Goal: Check status: Check status

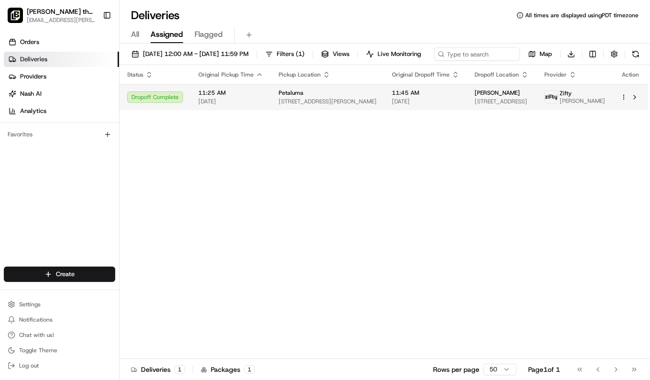
click at [268, 110] on td "11:25 AM [DATE]" at bounding box center [231, 97] width 80 height 26
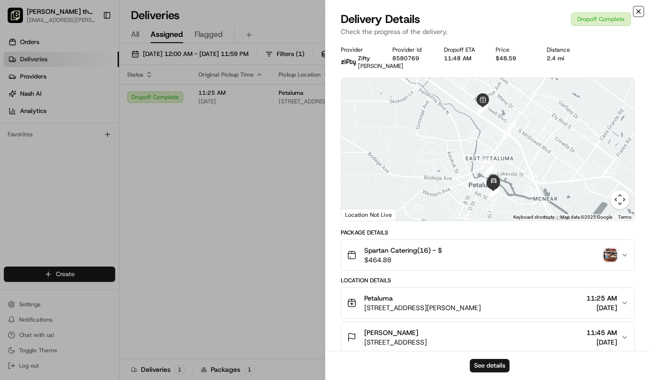
click at [637, 11] on icon "button" at bounding box center [639, 12] width 8 height 8
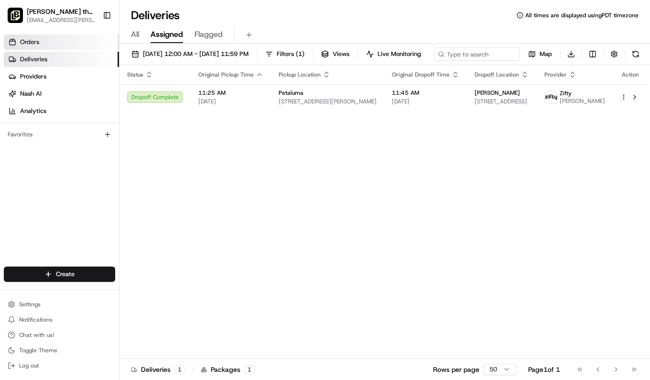
click at [36, 40] on span "Orders" at bounding box center [29, 42] width 19 height 9
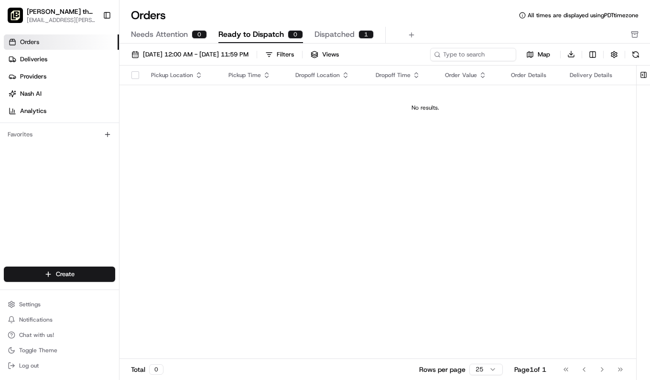
click at [36, 40] on span "Orders" at bounding box center [29, 42] width 19 height 9
click at [39, 58] on span "Deliveries" at bounding box center [33, 59] width 27 height 9
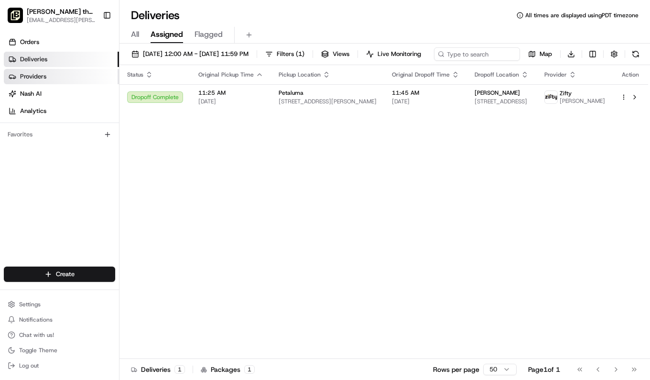
click at [39, 74] on span "Providers" at bounding box center [33, 76] width 26 height 9
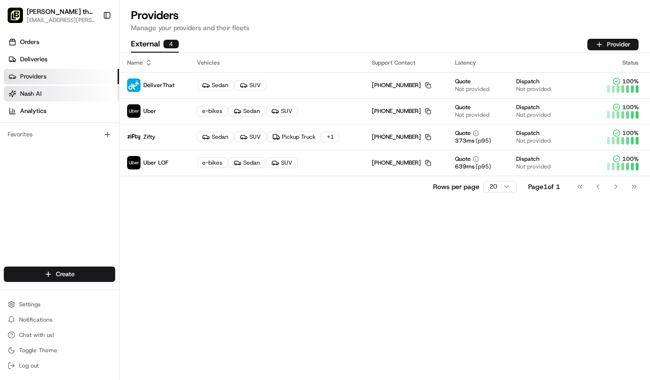
click at [34, 96] on span "Nash AI" at bounding box center [31, 93] width 22 height 9
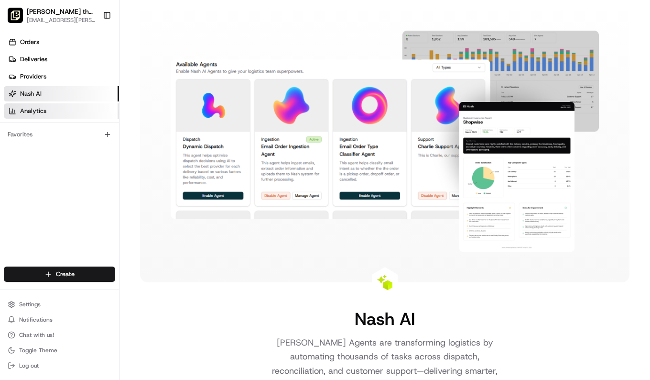
click at [33, 112] on span "Analytics" at bounding box center [33, 111] width 26 height 9
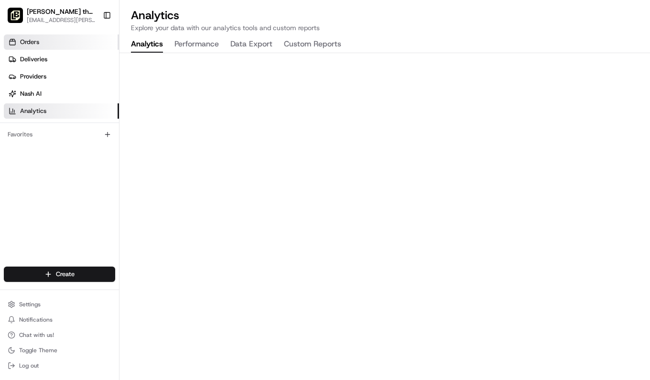
click at [30, 44] on span "Orders" at bounding box center [29, 42] width 19 height 9
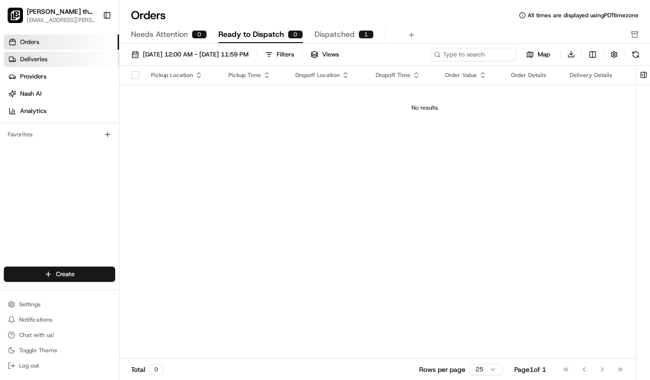
click at [34, 57] on span "Deliveries" at bounding box center [33, 59] width 27 height 9
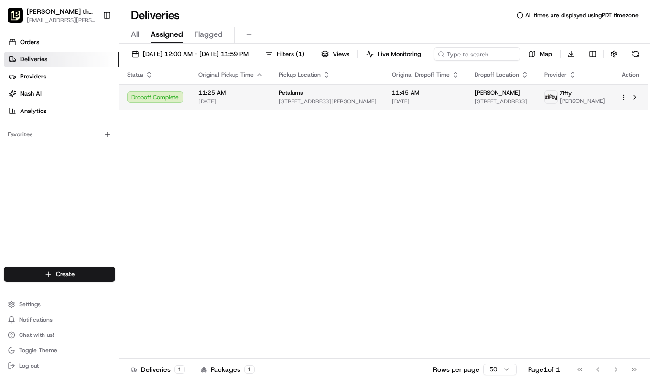
click at [150, 103] on div "Dropoff Complete" at bounding box center [155, 96] width 56 height 11
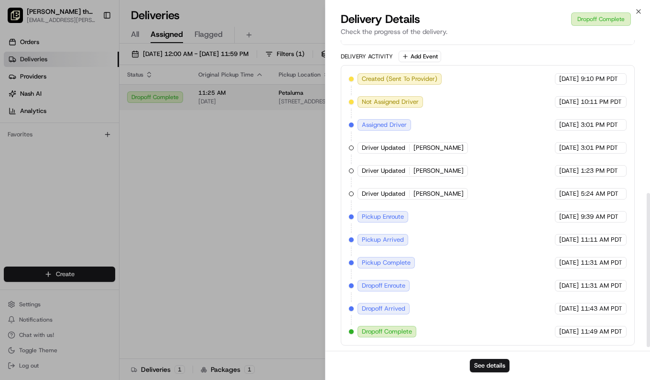
scroll to position [316, 0]
click at [387, 332] on span "Dropoff Complete" at bounding box center [387, 330] width 50 height 9
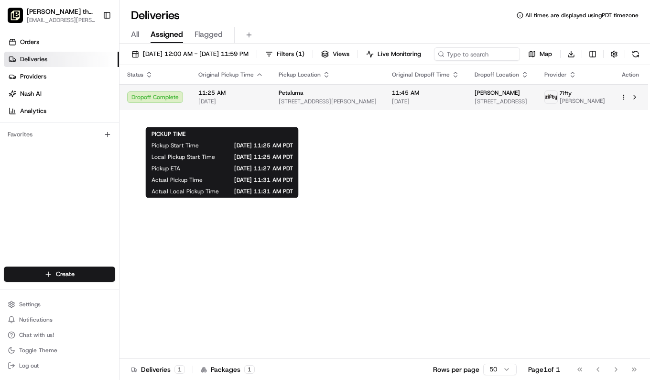
click at [215, 97] on span "11:25 AM" at bounding box center [230, 93] width 65 height 8
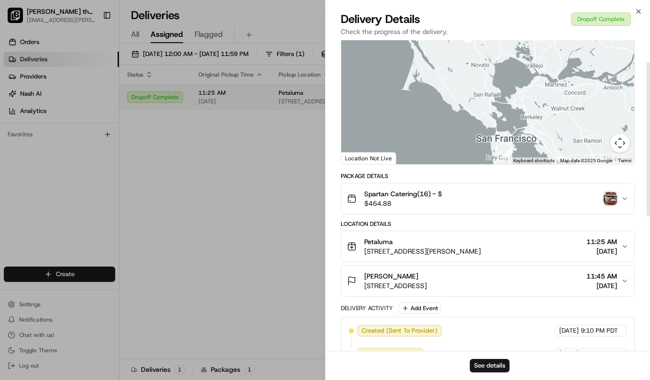
scroll to position [0, 0]
